Goal: Obtain resource: Obtain resource

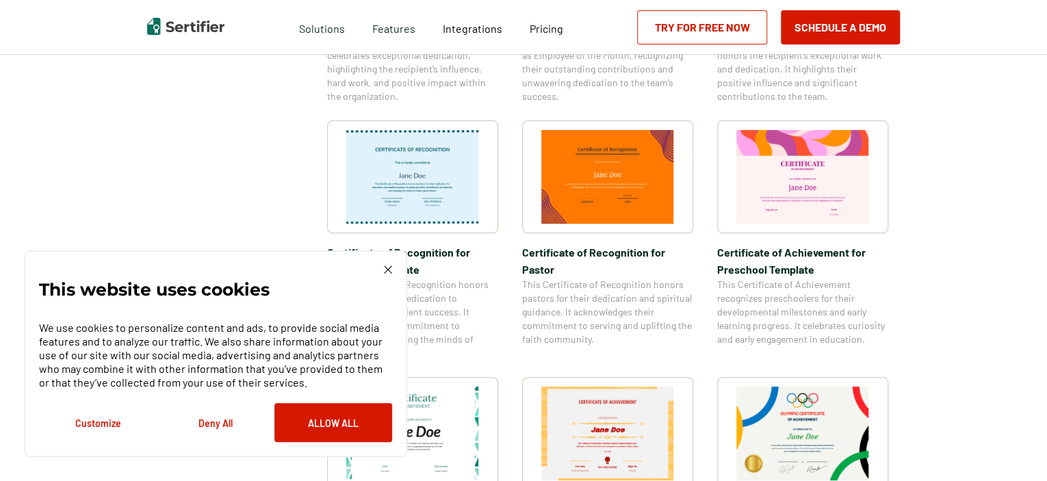
scroll to position [670, 0]
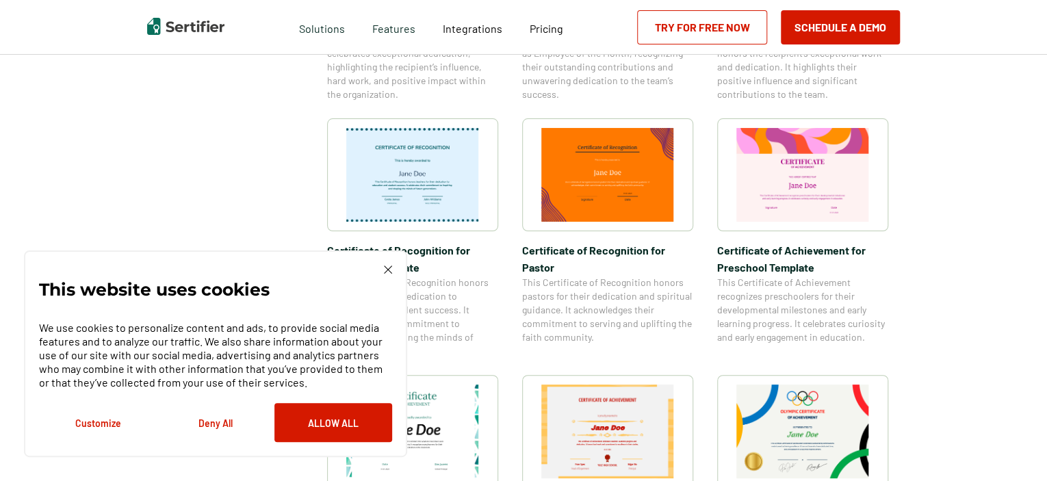
click at [454, 406] on img at bounding box center [412, 432] width 133 height 94
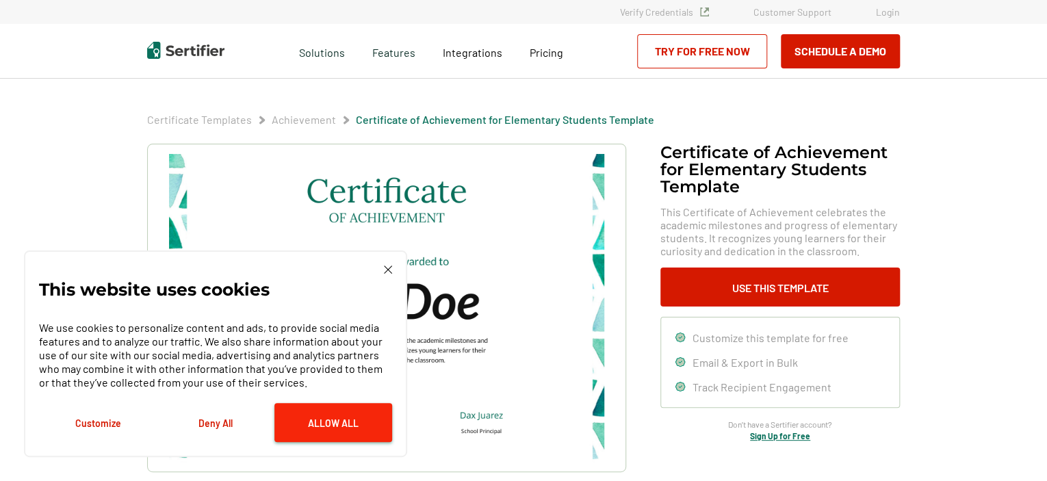
click at [339, 421] on button "Allow All" at bounding box center [333, 422] width 118 height 39
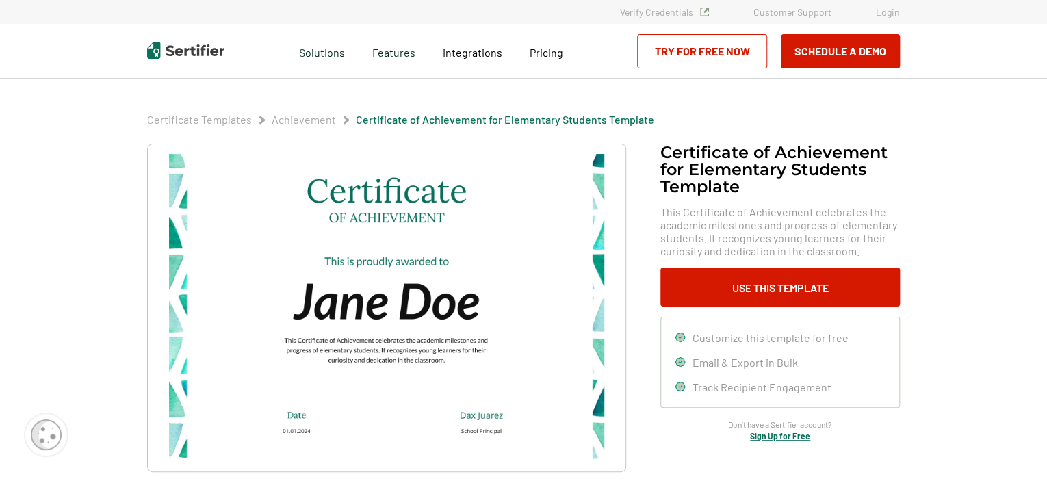
click at [493, 308] on img at bounding box center [386, 308] width 435 height 308
click at [482, 308] on img at bounding box center [386, 308] width 435 height 308
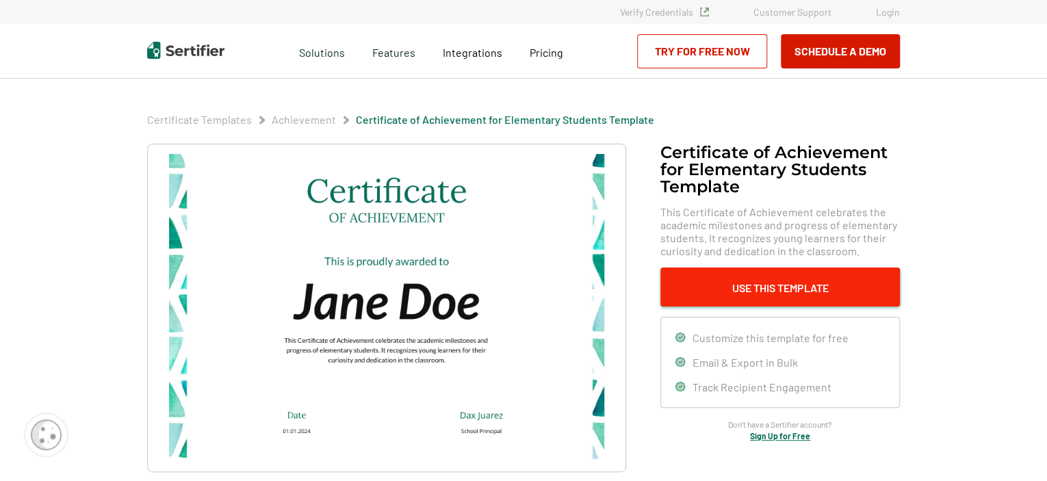
click at [754, 281] on button "Use This Template" at bounding box center [779, 287] width 239 height 39
